Goal: Find specific page/section

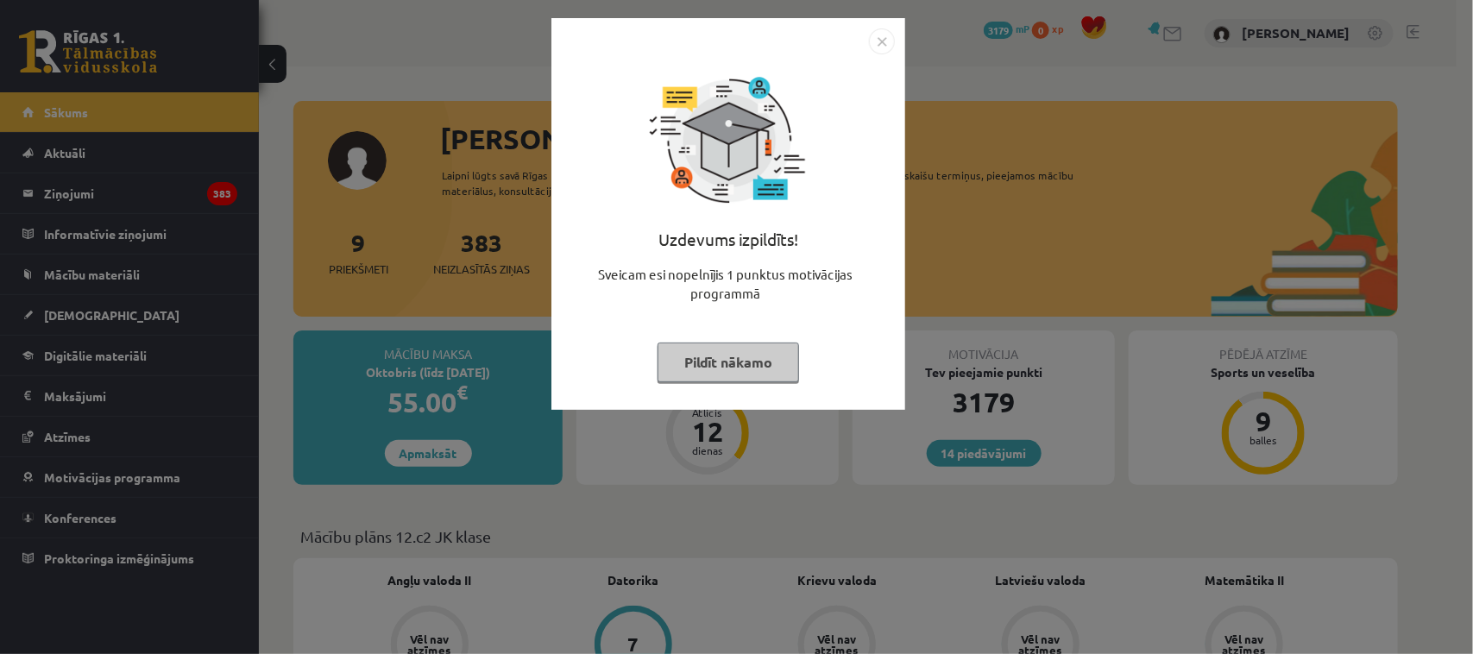
click at [682, 352] on button "Pildīt nākamo" at bounding box center [728, 363] width 142 height 40
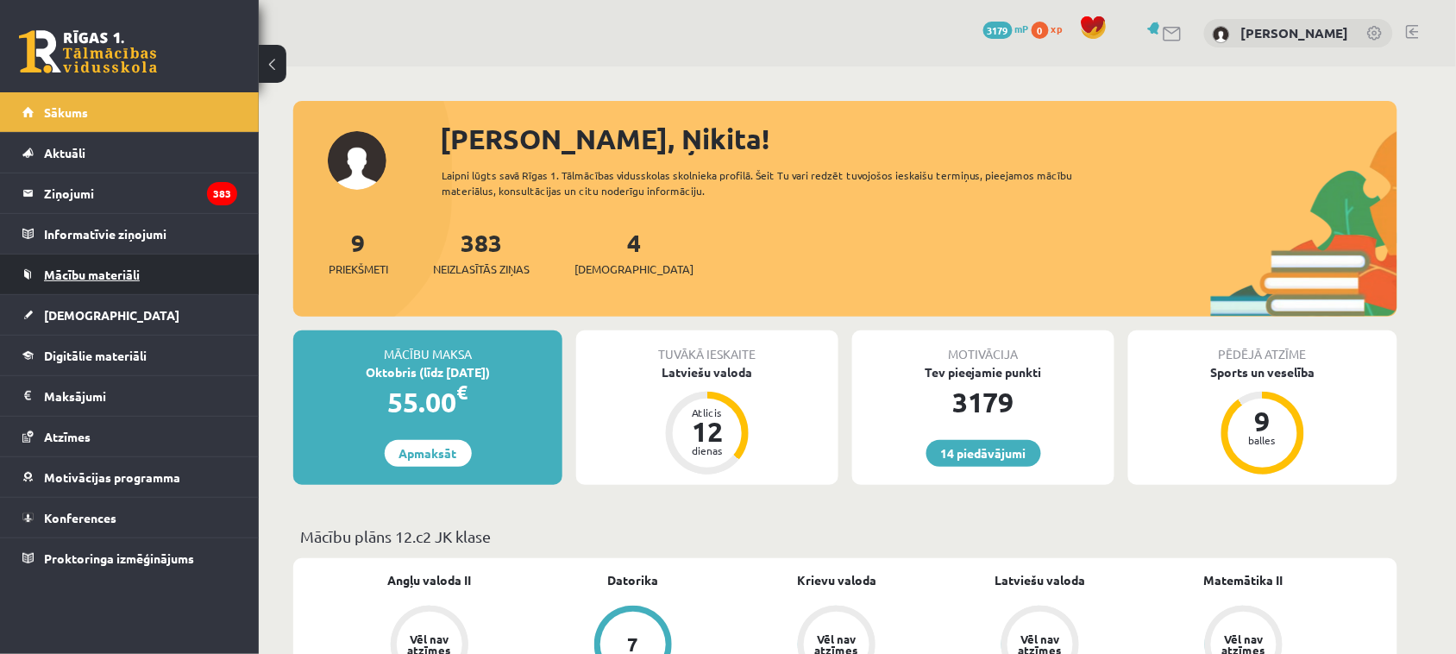
click at [86, 278] on span "Mācību materiāli" at bounding box center [92, 275] width 96 height 16
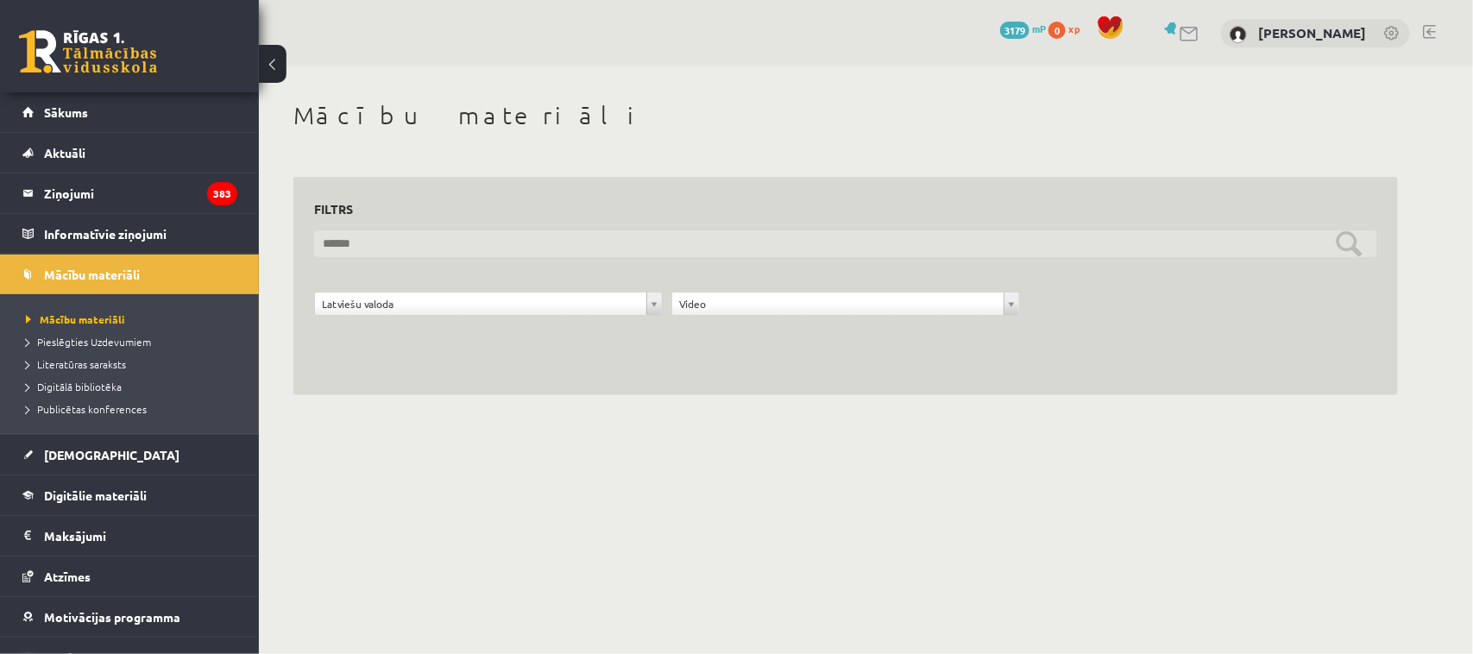
click at [601, 244] on input "text" at bounding box center [845, 243] width 1063 height 27
click at [1343, 248] on input "text" at bounding box center [845, 243] width 1063 height 27
